Goal: Information Seeking & Learning: Learn about a topic

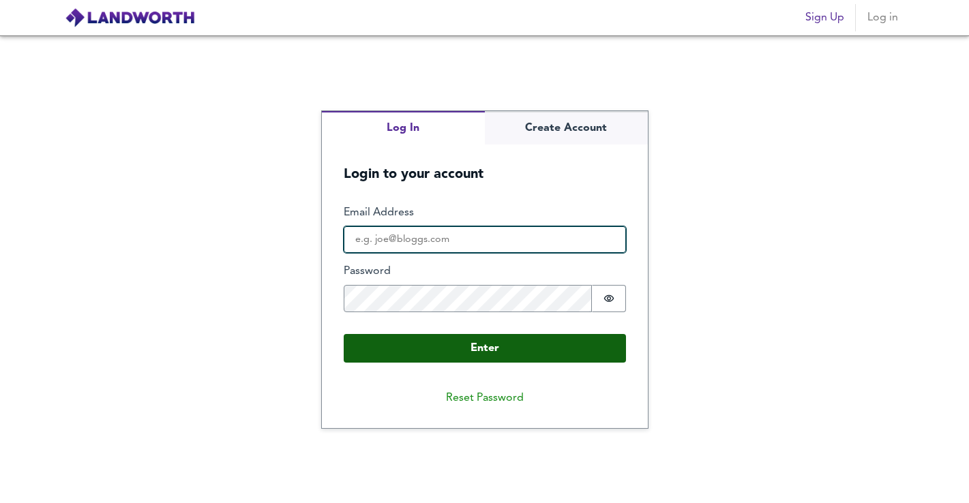
type input "[EMAIL_ADDRESS][DOMAIN_NAME]"
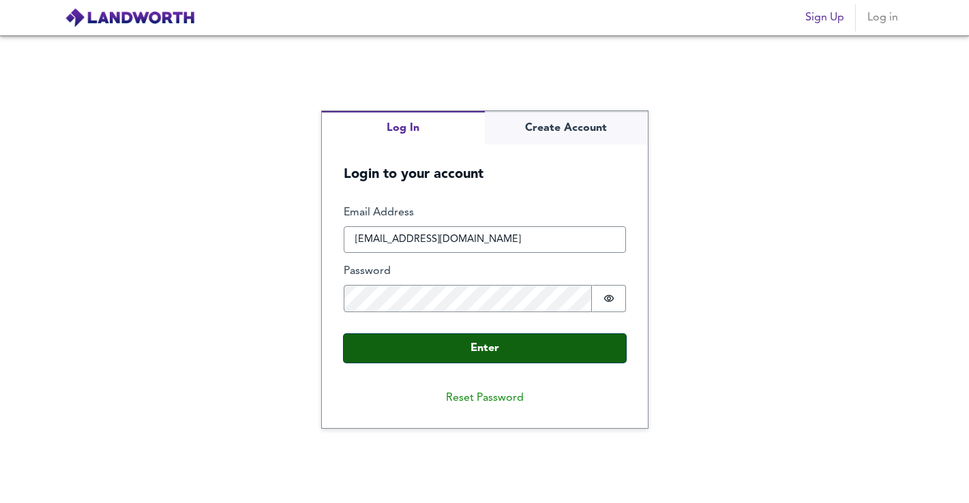
click at [507, 345] on button "Enter" at bounding box center [485, 348] width 282 height 29
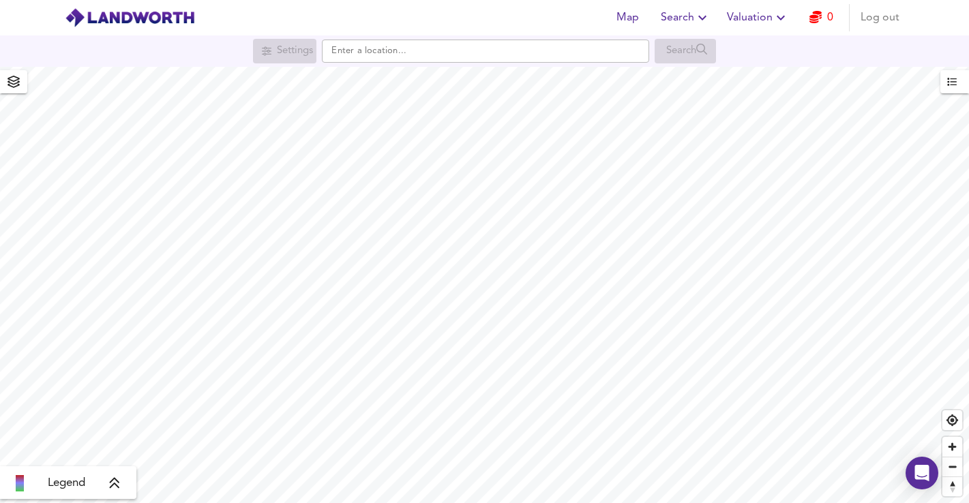
click at [747, 17] on span "Valuation" at bounding box center [758, 17] width 62 height 19
click at [743, 76] on li "Valuation Report History" at bounding box center [757, 73] width 163 height 25
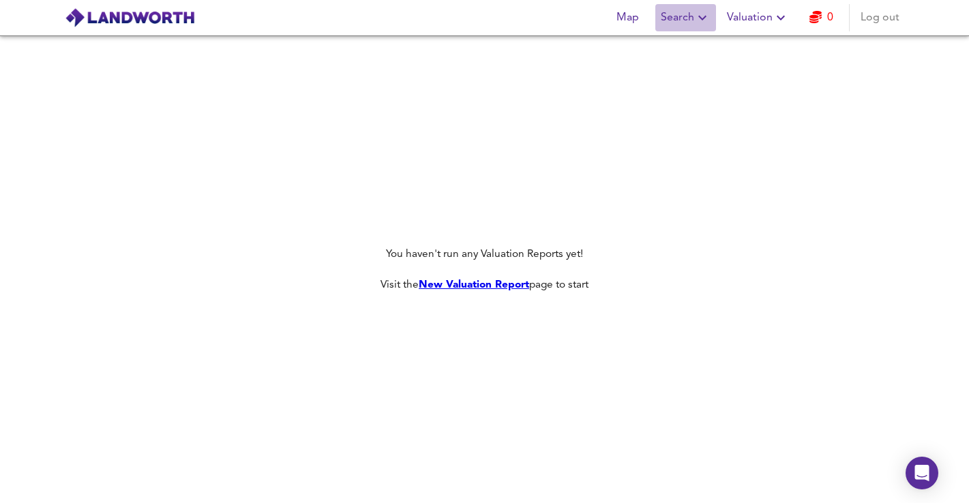
click at [679, 20] on span "Search" at bounding box center [686, 17] width 50 height 19
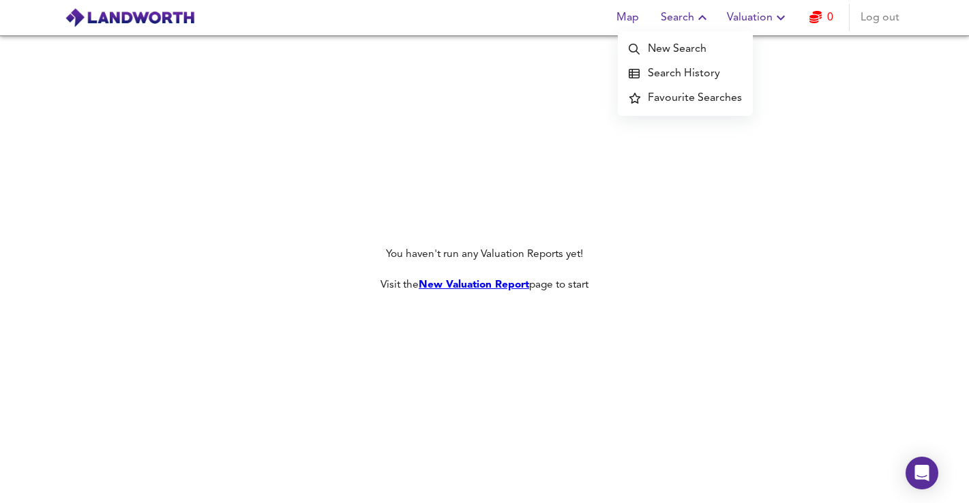
click at [685, 76] on li "Search History" at bounding box center [685, 73] width 135 height 25
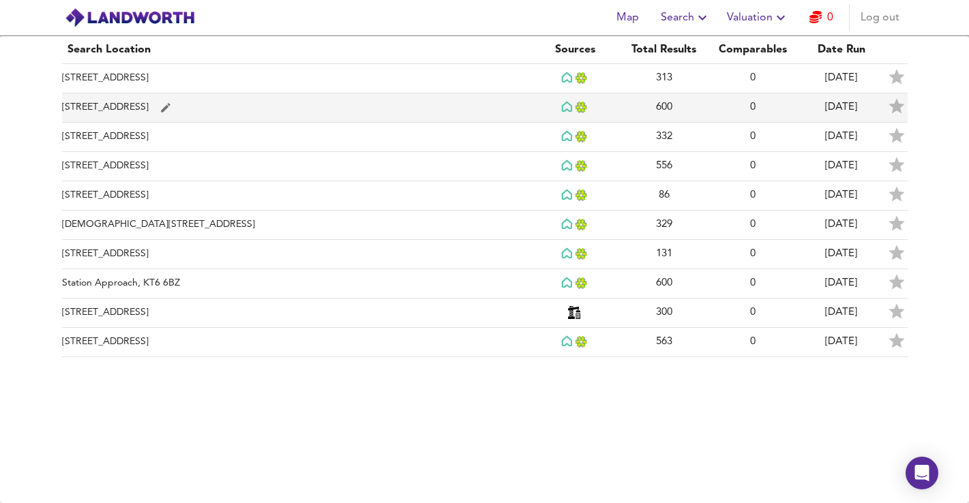
click at [357, 117] on td "[STREET_ADDRESS]" at bounding box center [296, 107] width 469 height 29
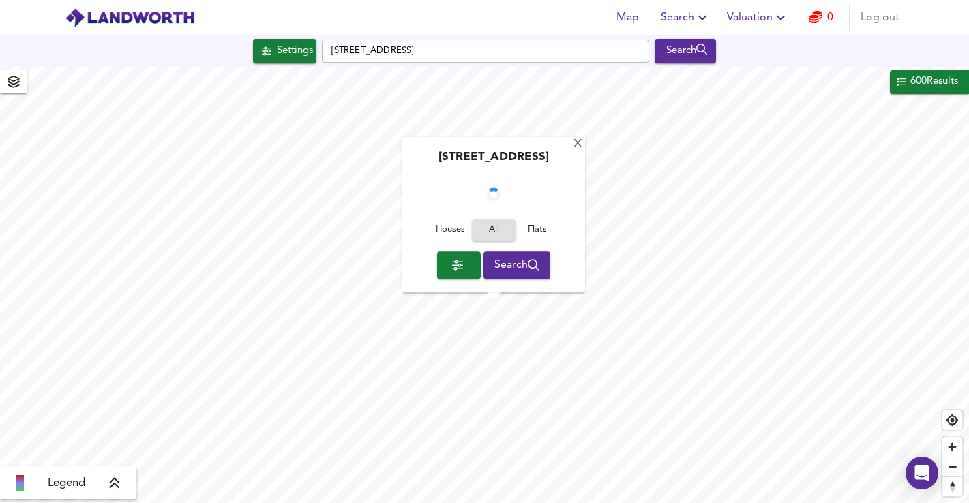
checkbox input "false"
checkbox input "true"
click at [576, 141] on div "[STREET_ADDRESS] Houses All Flats Search" at bounding box center [493, 215] width 183 height 155
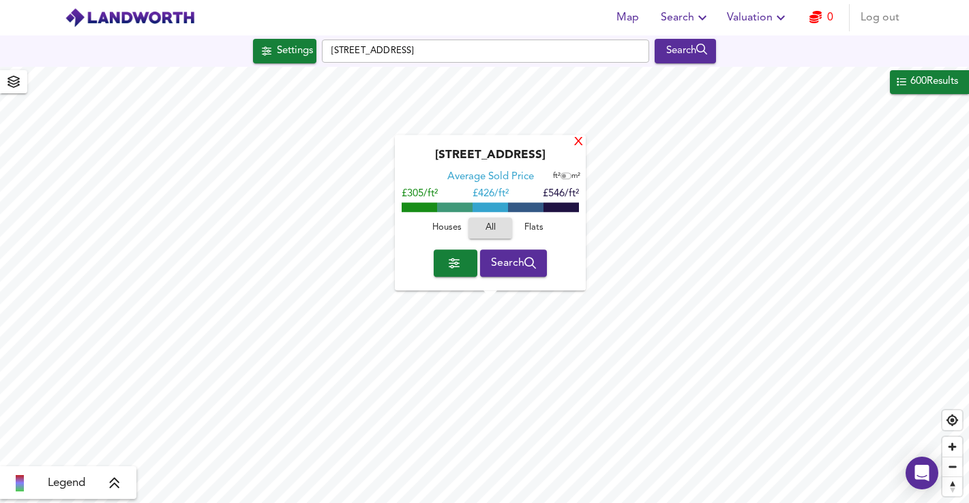
click at [578, 143] on div "X" at bounding box center [579, 142] width 12 height 13
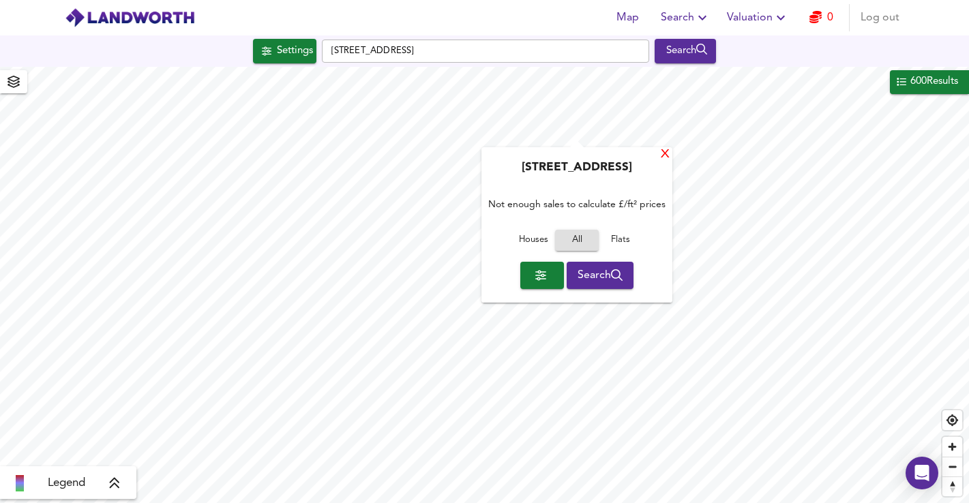
click at [668, 156] on div "X" at bounding box center [665, 155] width 12 height 13
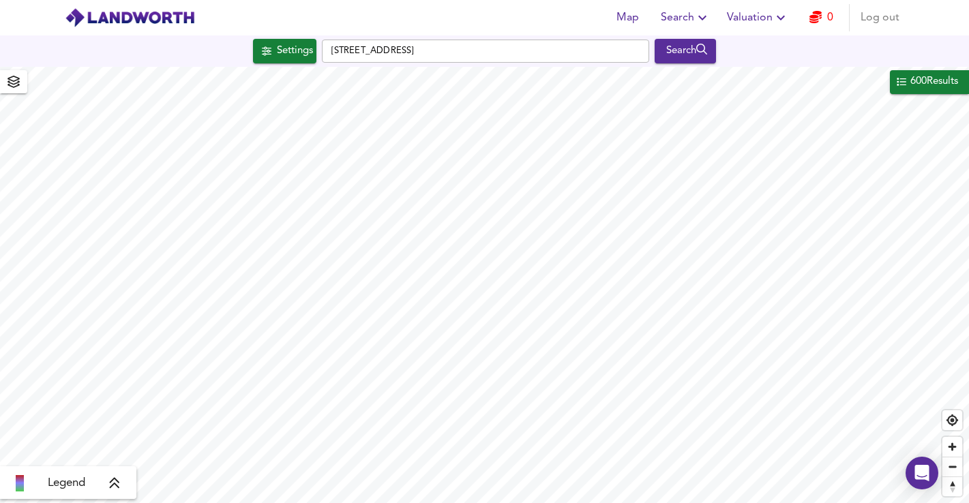
click at [945, 89] on div "600 Results" at bounding box center [934, 82] width 50 height 18
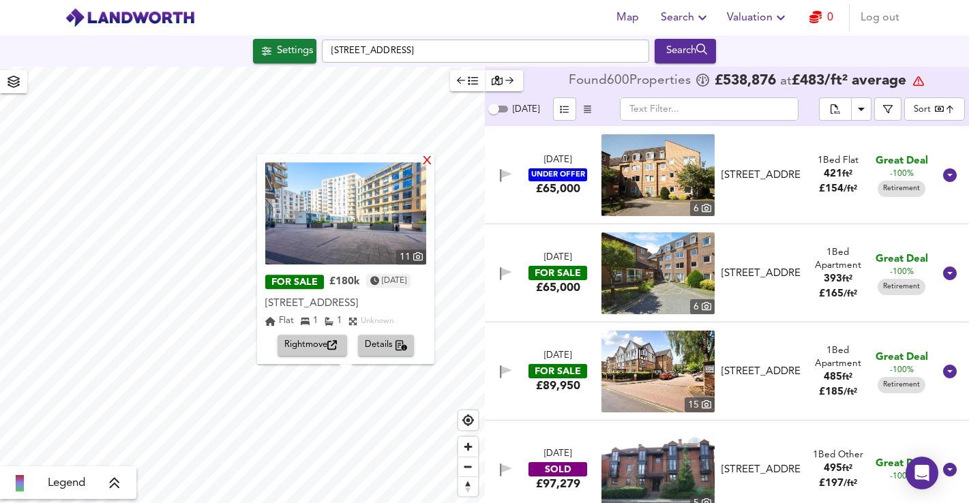
click at [433, 155] on div "X" at bounding box center [427, 161] width 12 height 13
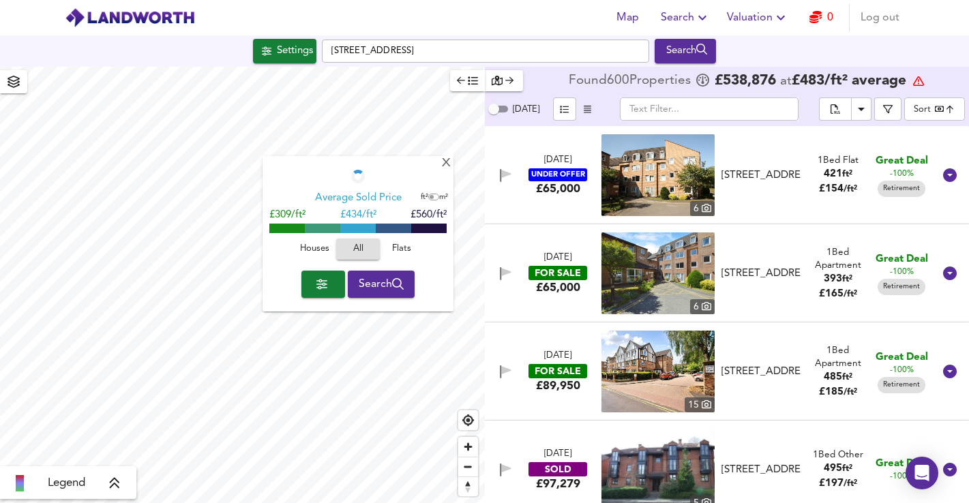
click at [697, 20] on icon "button" at bounding box center [702, 18] width 16 height 16
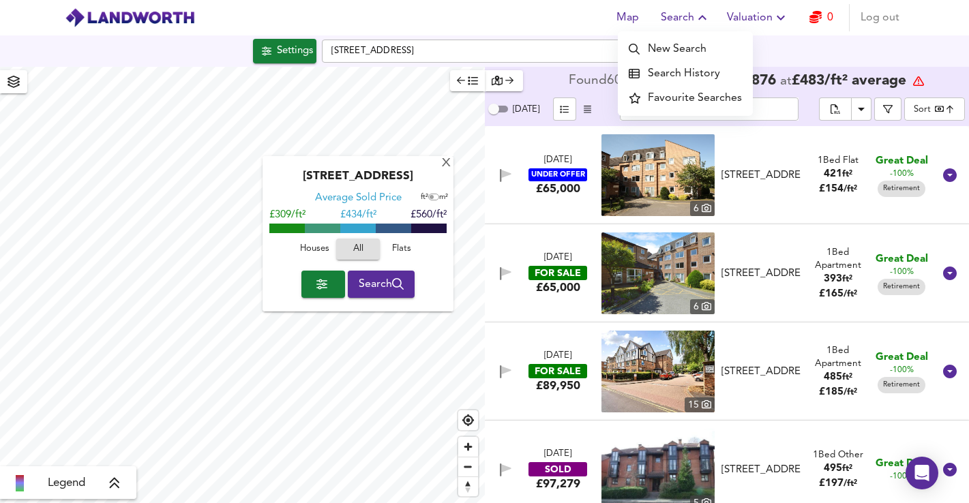
click at [779, 115] on input "text" at bounding box center [709, 109] width 179 height 23
click at [777, 111] on input "text" at bounding box center [709, 109] width 179 height 23
click at [801, 46] on div "[STREET_ADDRESS] Search" at bounding box center [484, 51] width 969 height 25
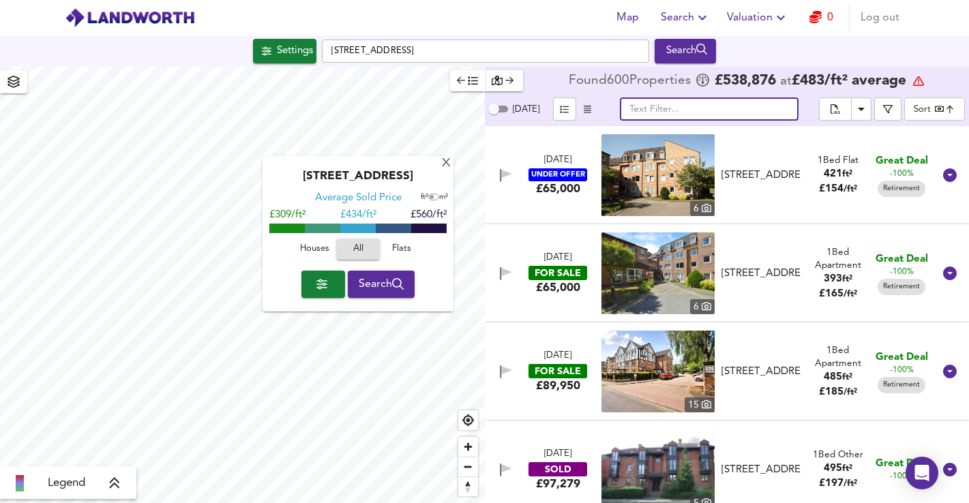
click at [710, 113] on input "text" at bounding box center [709, 109] width 179 height 23
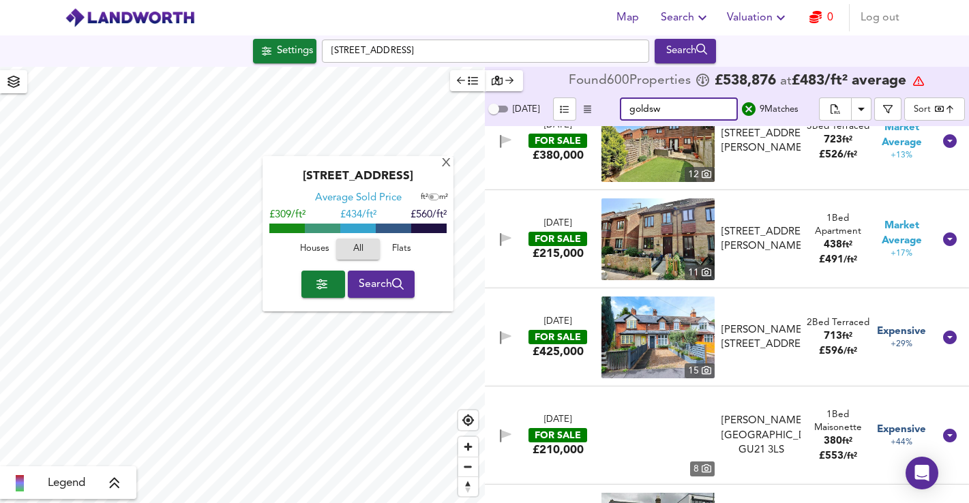
scroll to position [507, 0]
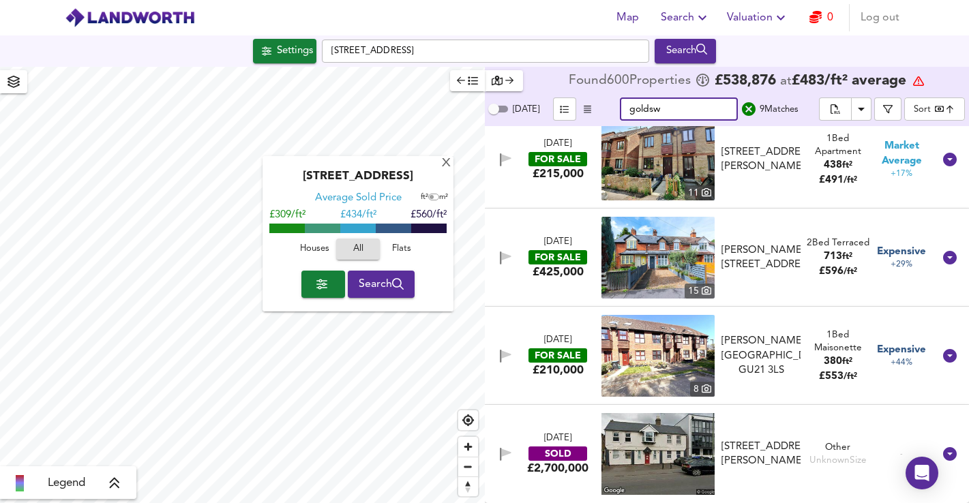
type input "goldsw"
click at [694, 17] on icon "button" at bounding box center [702, 18] width 16 height 16
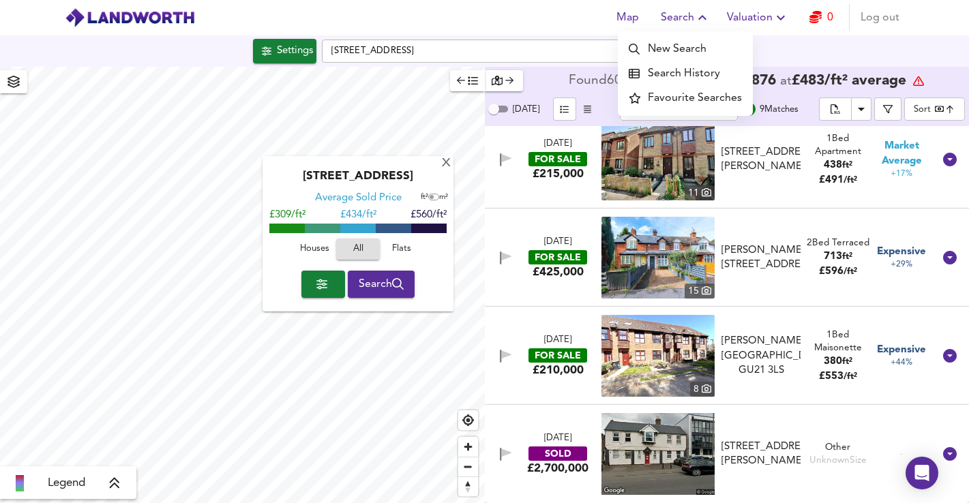
click at [690, 74] on li "Search History" at bounding box center [685, 73] width 135 height 25
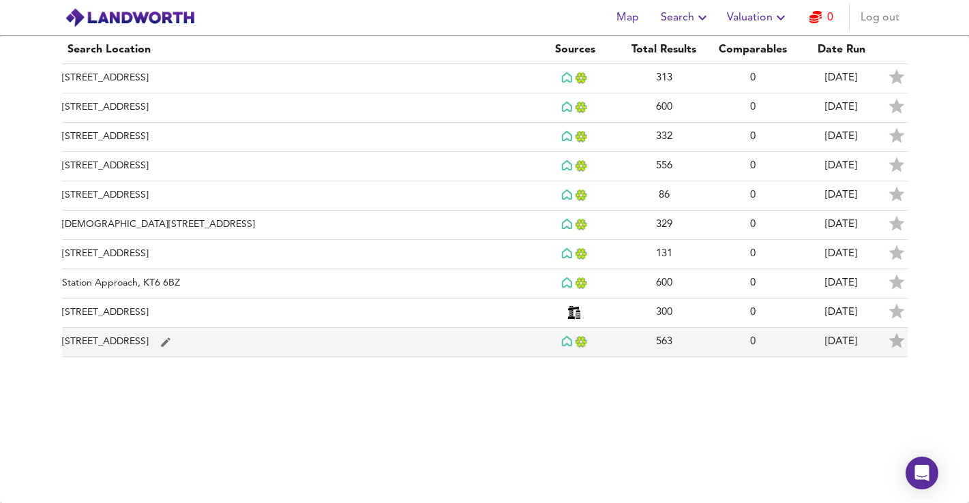
click at [136, 342] on td "[STREET_ADDRESS]" at bounding box center [296, 342] width 469 height 29
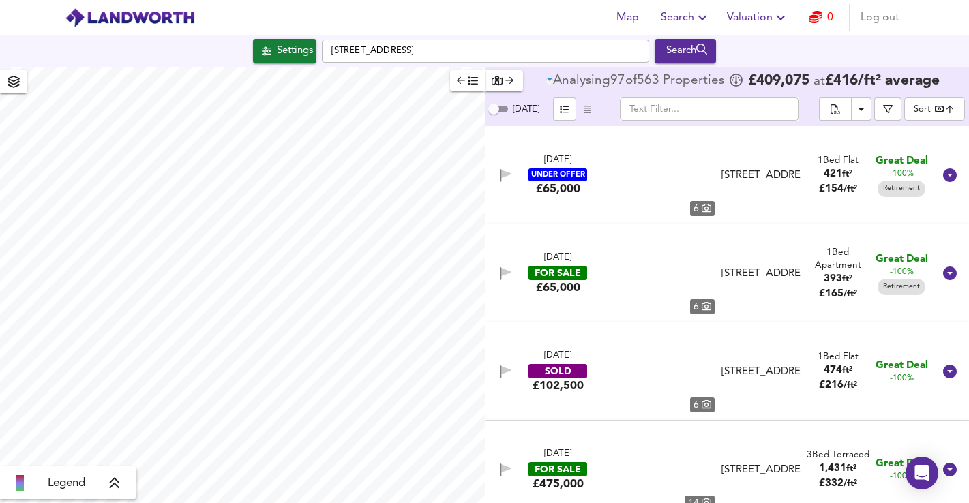
type input "bestdeal"
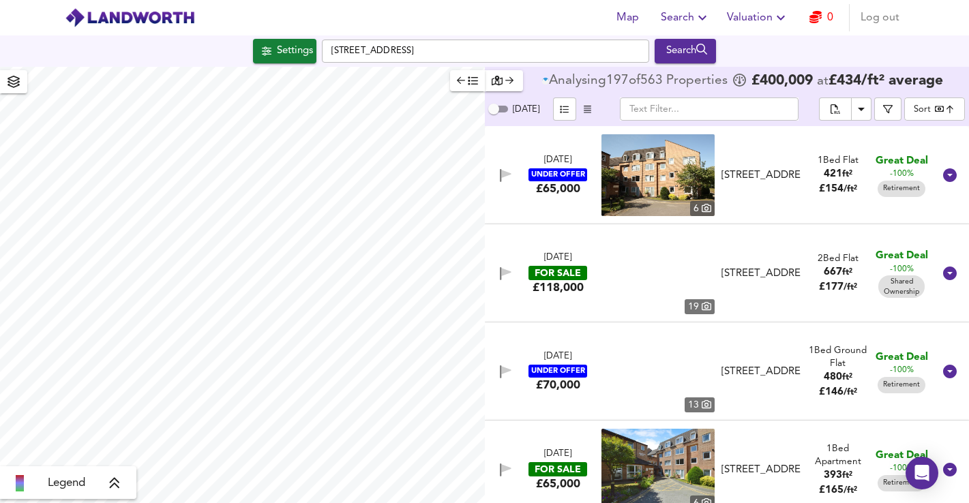
click at [717, 113] on input "text" at bounding box center [709, 109] width 179 height 23
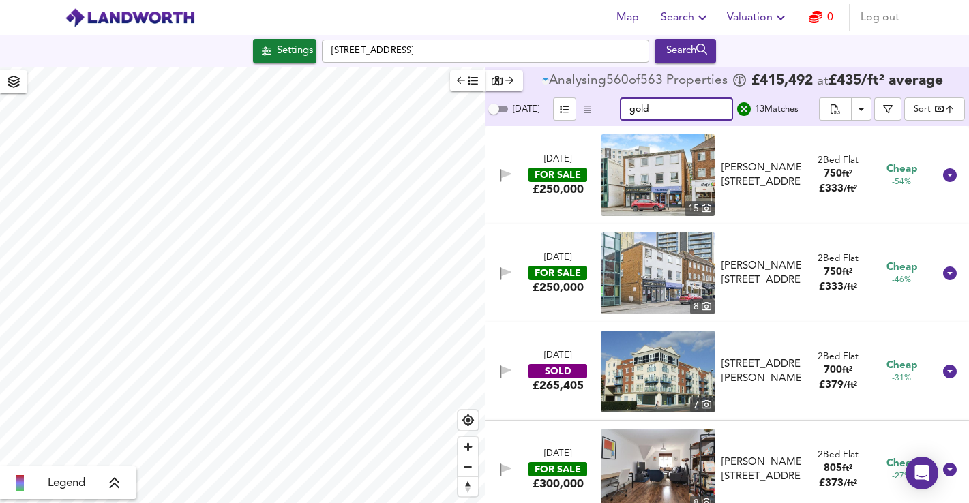
type input "gold"
click at [806, 168] on div "2 Bed Flat 750 ft² £ 333 / ft²" at bounding box center [837, 175] width 63 height 42
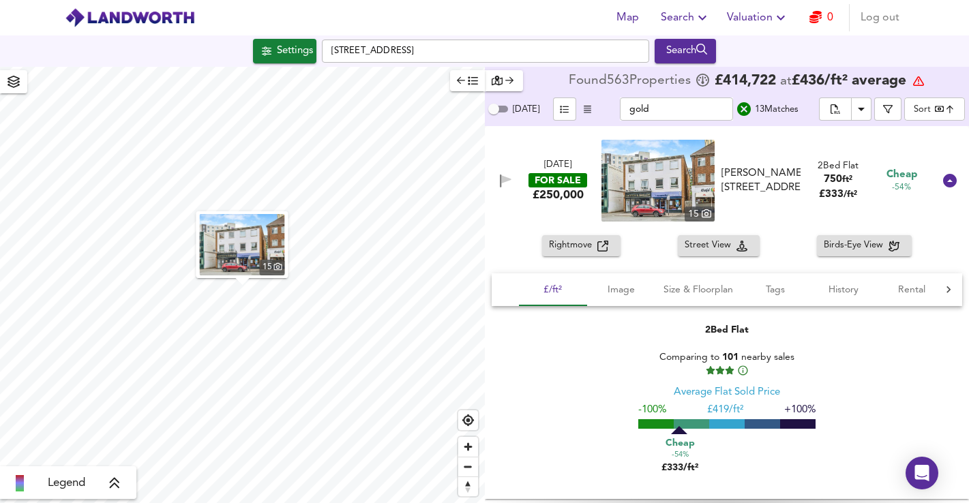
click at [121, 481] on div "Legend" at bounding box center [68, 483] width 128 height 16
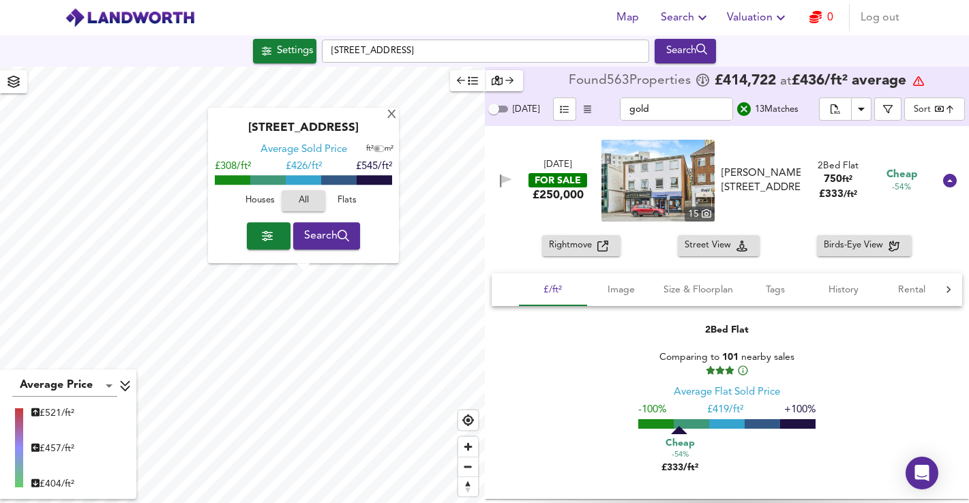
click at [381, 151] on input "checkbox" at bounding box center [377, 149] width 20 height 7
checkbox input "true"
click at [393, 118] on div "X" at bounding box center [392, 115] width 12 height 13
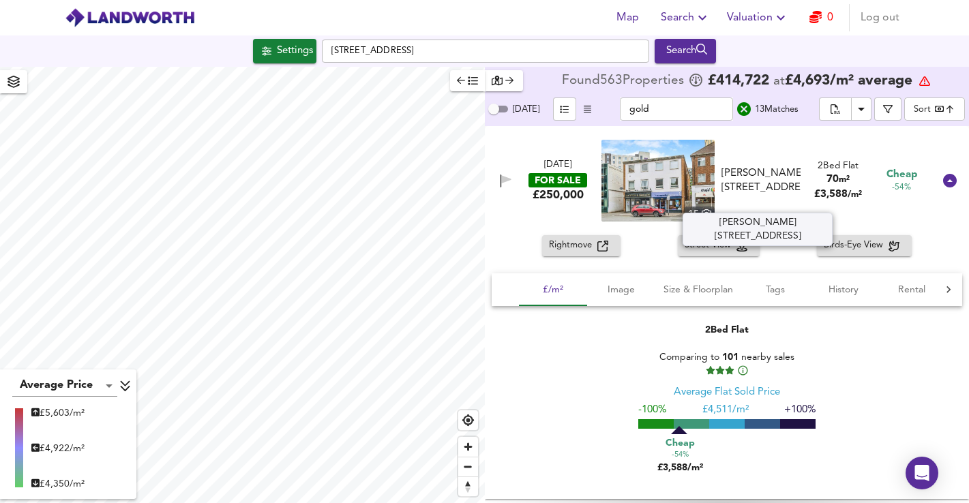
drag, startPoint x: 771, startPoint y: 207, endPoint x: 760, endPoint y: 200, distance: 13.4
click at [760, 196] on div "[PERSON_NAME][STREET_ADDRESS]" at bounding box center [760, 180] width 79 height 29
drag, startPoint x: 764, startPoint y: 189, endPoint x: 773, endPoint y: 203, distance: 17.2
click at [773, 196] on div "[PERSON_NAME][STREET_ADDRESS]" at bounding box center [760, 180] width 79 height 29
copy div "GU21 6JY"
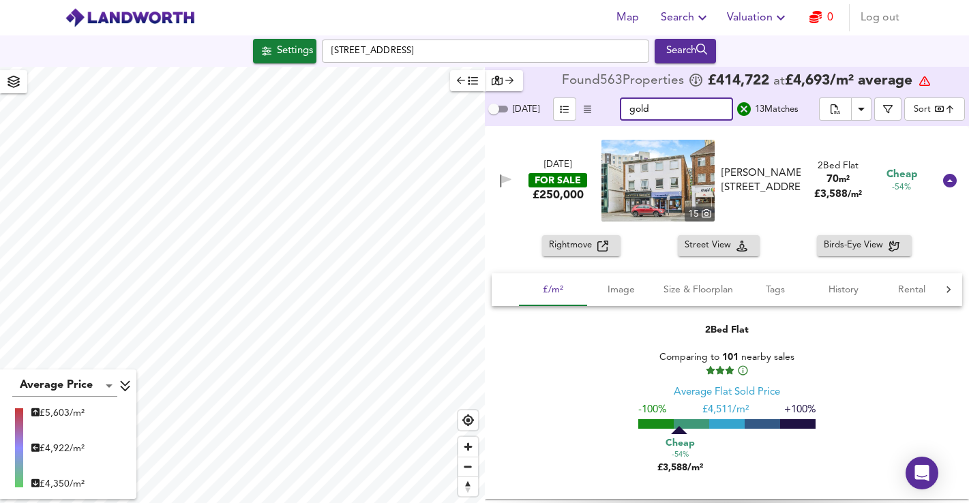
click at [640, 107] on input "gold" at bounding box center [676, 109] width 113 height 23
click at [677, 109] on input "[PERSON_NAME]" at bounding box center [676, 109] width 113 height 23
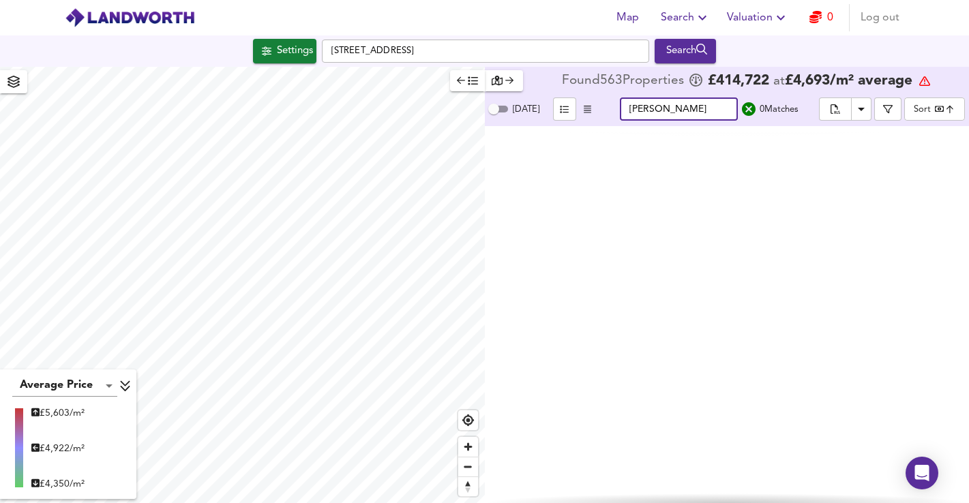
click at [677, 109] on input "[PERSON_NAME]" at bounding box center [679, 109] width 118 height 23
click at [684, 110] on input "[PERSON_NAME]" at bounding box center [679, 109] width 118 height 23
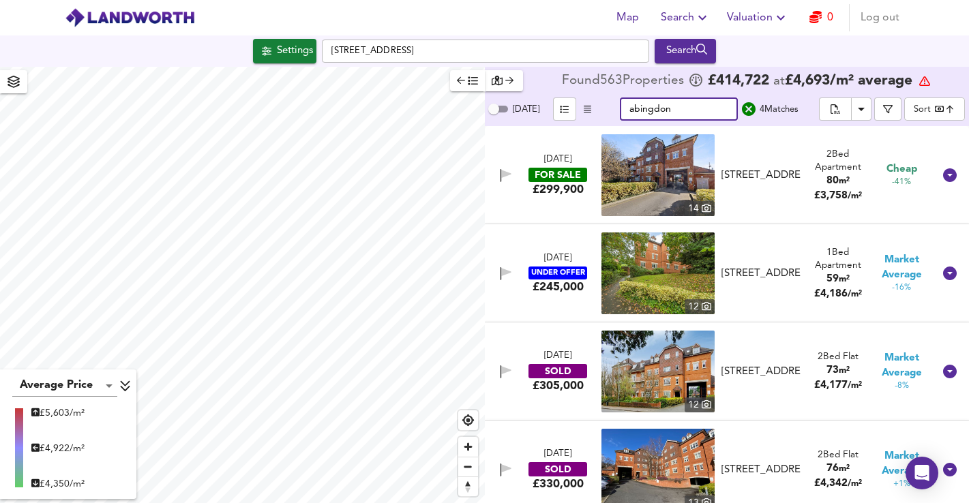
type input "abingdon"
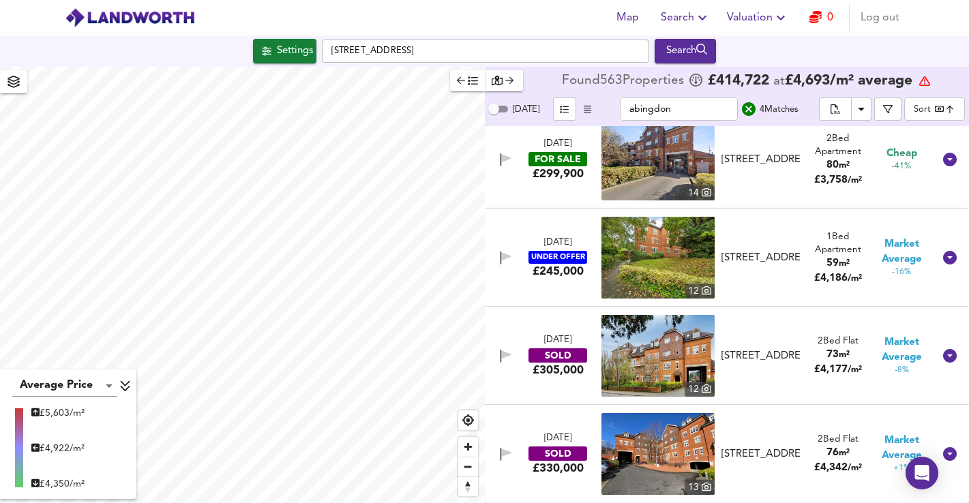
click at [800, 167] on div "[STREET_ADDRESS]" at bounding box center [761, 160] width 90 height 14
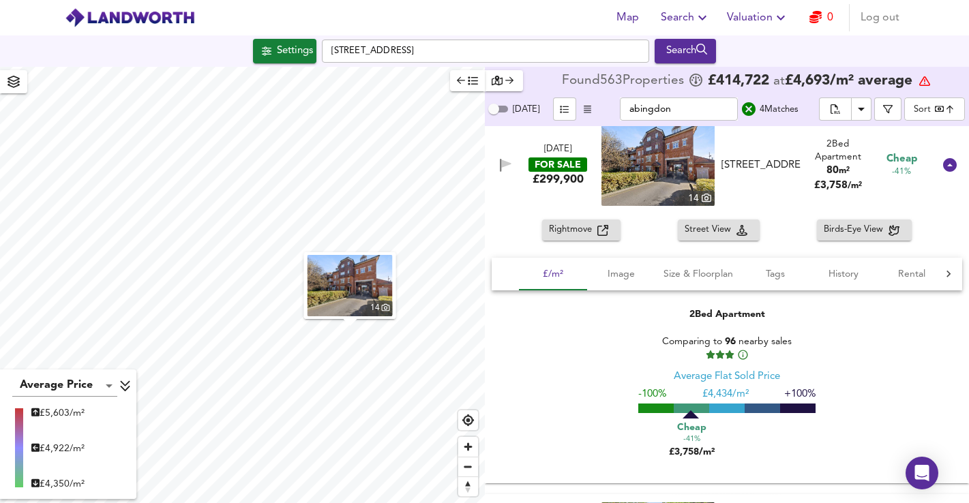
click at [599, 230] on icon "button" at bounding box center [602, 230] width 11 height 11
click at [855, 275] on span "History" at bounding box center [844, 274] width 52 height 17
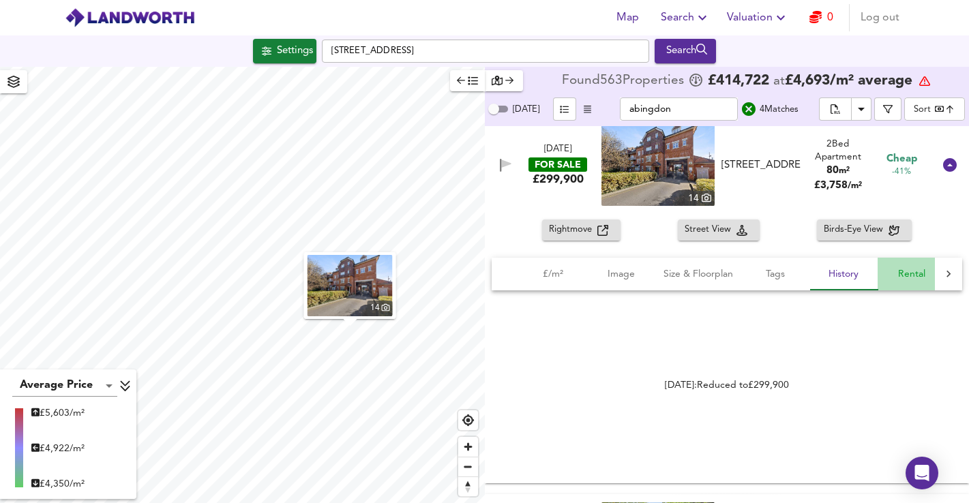
click at [904, 273] on span "Rental" at bounding box center [912, 274] width 52 height 17
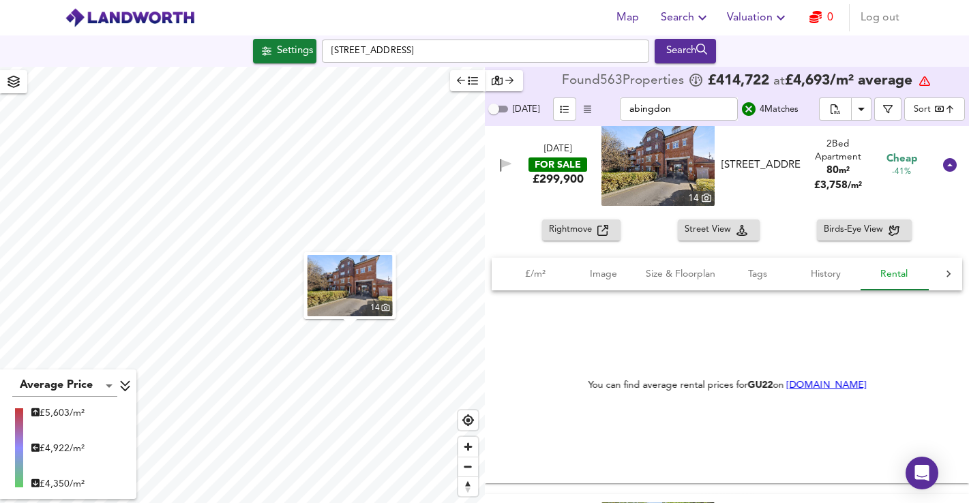
scroll to position [0, 18]
